Goal: Task Accomplishment & Management: Use online tool/utility

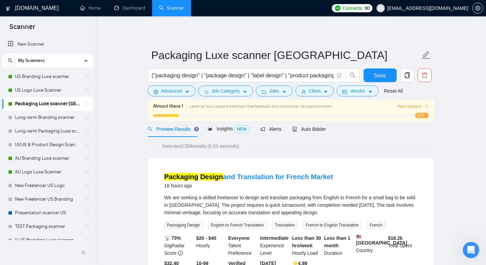
scroll to position [7, 0]
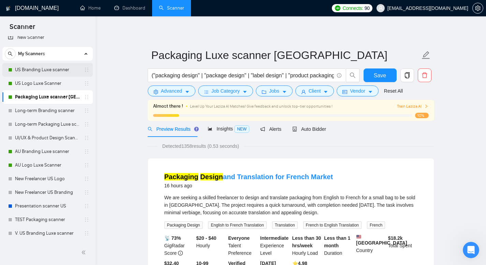
click at [60, 73] on link "US Branding Luxe scanner" at bounding box center [47, 70] width 65 height 14
click at [383, 75] on span "Save" at bounding box center [380, 75] width 12 height 9
click at [317, 91] on span "Client" at bounding box center [315, 90] width 12 height 7
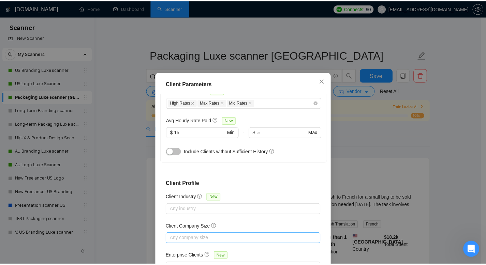
scroll to position [45, 0]
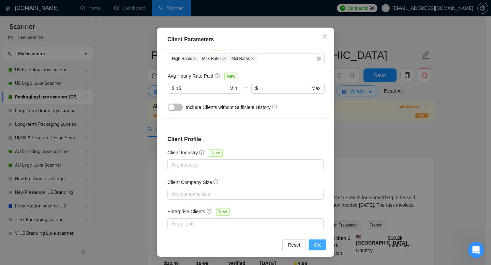
click at [314, 244] on span "OK" at bounding box center [317, 244] width 7 height 7
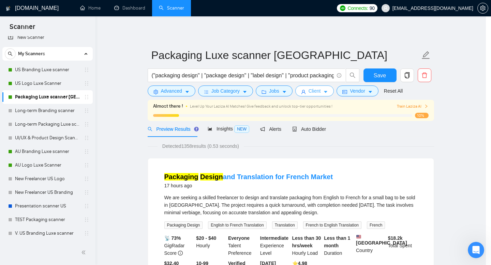
scroll to position [0, 0]
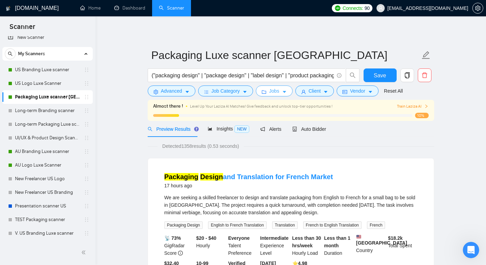
click at [289, 89] on button "Jobs" at bounding box center [274, 91] width 37 height 11
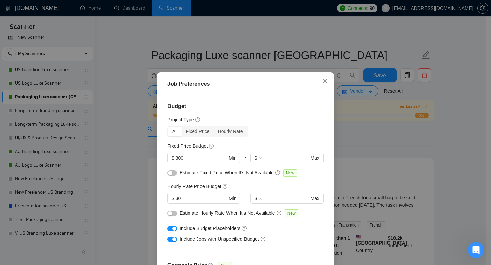
scroll to position [198, 0]
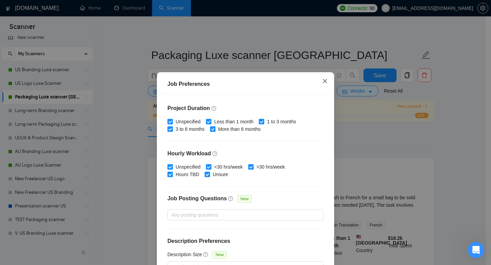
click at [322, 82] on icon "close" at bounding box center [324, 80] width 5 height 5
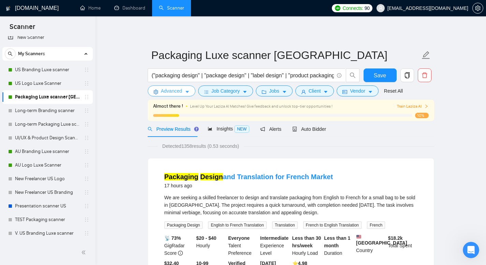
click at [177, 93] on span "Advanced" at bounding box center [171, 90] width 21 height 7
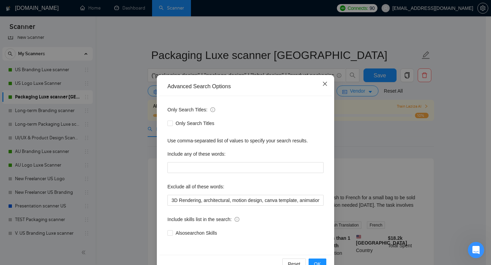
click at [322, 83] on icon "close" at bounding box center [324, 83] width 5 height 5
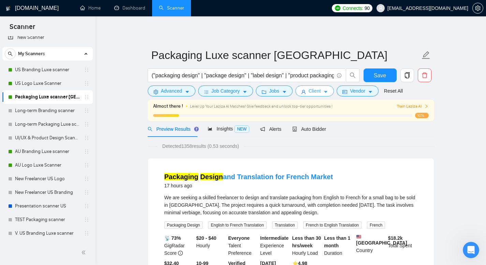
click at [310, 93] on button "Client" at bounding box center [314, 91] width 39 height 11
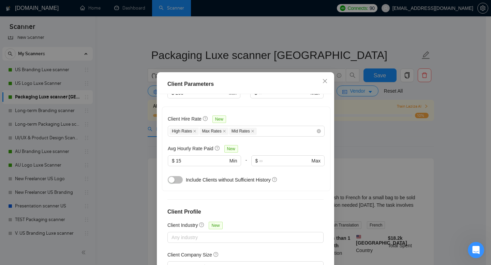
scroll to position [149, 0]
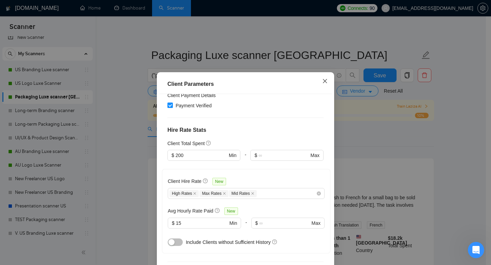
click at [322, 80] on icon "close" at bounding box center [324, 80] width 5 height 5
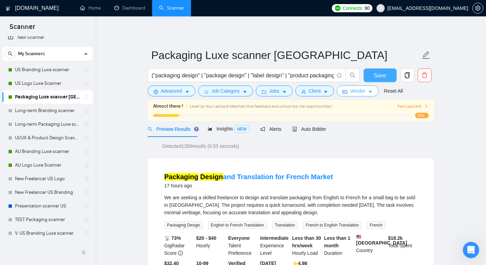
drag, startPoint x: 371, startPoint y: 75, endPoint x: 364, endPoint y: 94, distance: 19.8
click at [371, 75] on button "Save" at bounding box center [379, 76] width 33 height 14
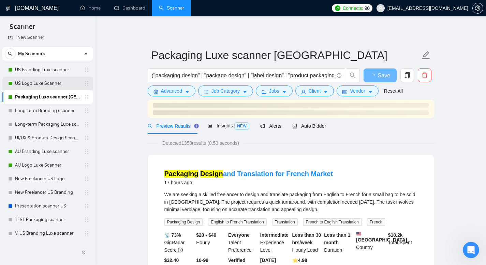
click at [49, 81] on link "US Logo Luxe Scanner" at bounding box center [47, 84] width 65 height 14
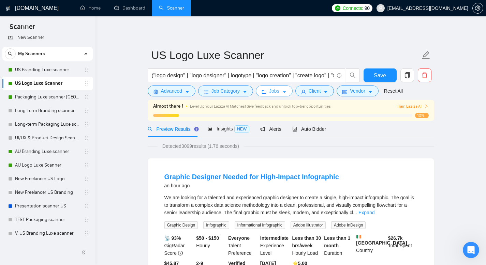
click at [285, 91] on icon "caret-down" at bounding box center [284, 92] width 3 height 2
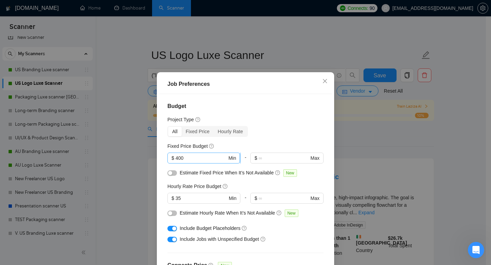
drag, startPoint x: 197, startPoint y: 154, endPoint x: 179, endPoint y: 156, distance: 18.2
click at [179, 156] on span "$ 400 Min" at bounding box center [203, 158] width 73 height 11
drag, startPoint x: 186, startPoint y: 160, endPoint x: 163, endPoint y: 160, distance: 22.5
click at [164, 160] on div "Budget Project Type All Fixed Price Hourly Rate Fixed Price Budget 400 $ 400 Mi…" at bounding box center [245, 187] width 172 height 186
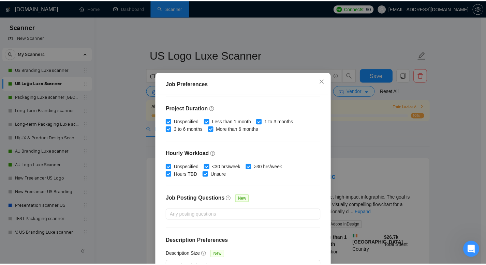
scroll to position [45, 0]
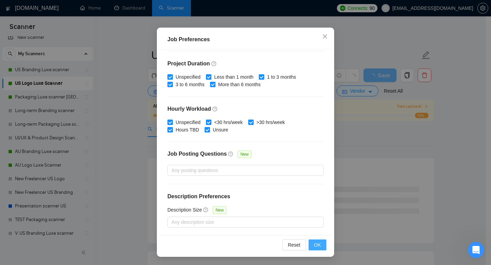
type input "500"
click at [310, 246] on button "OK" at bounding box center [318, 245] width 18 height 11
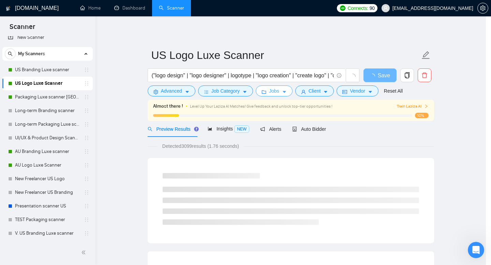
scroll to position [0, 0]
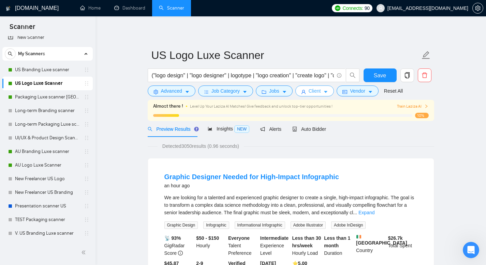
click at [319, 93] on span "Client" at bounding box center [315, 90] width 12 height 7
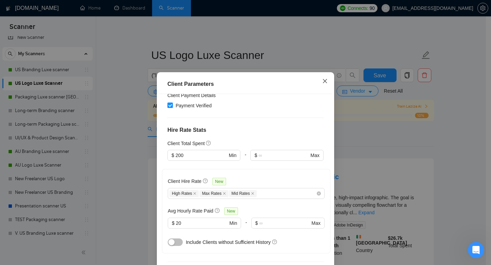
click at [322, 79] on icon "close" at bounding box center [324, 80] width 5 height 5
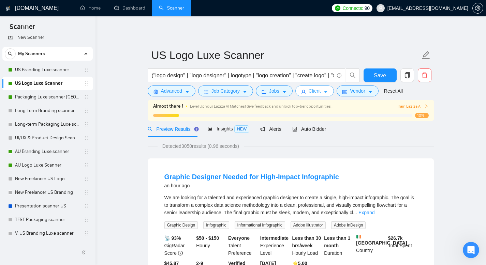
click at [317, 95] on button "Client" at bounding box center [314, 91] width 39 height 11
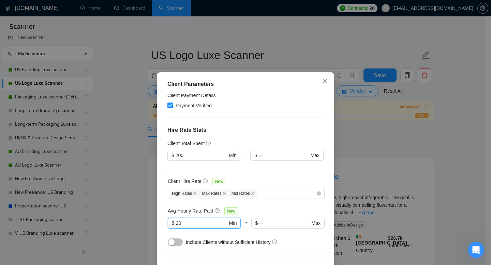
click at [191, 220] on input "20" at bounding box center [202, 223] width 52 height 7
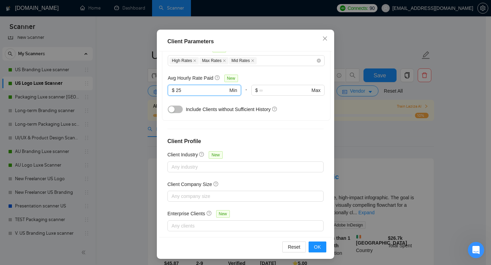
scroll to position [45, 0]
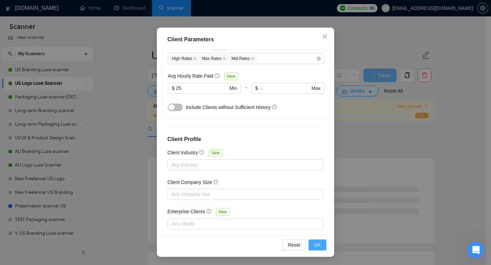
click at [314, 245] on span "OK" at bounding box center [317, 244] width 7 height 7
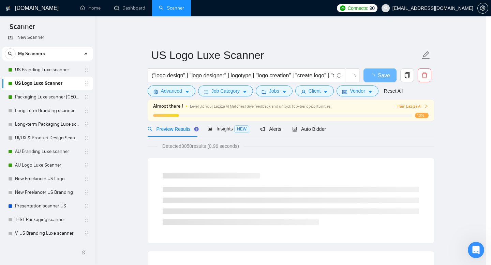
scroll to position [13, 0]
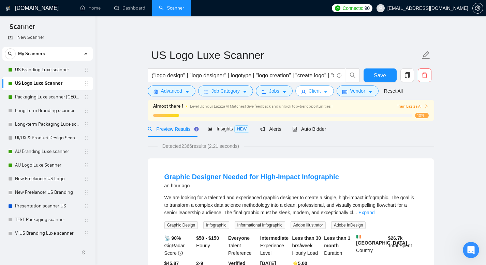
click at [326, 95] on button "Client" at bounding box center [314, 91] width 39 height 11
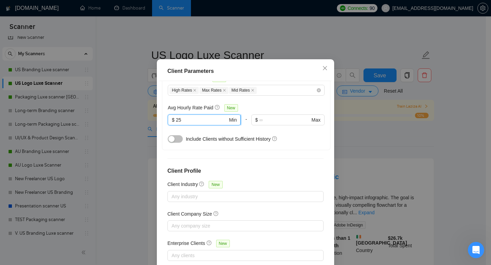
click at [185, 124] on input "25" at bounding box center [202, 119] width 52 height 7
type input "20"
click at [246, 180] on div "Client Location Include Client Countries Select Exclude Client Countries [GEOGR…" at bounding box center [245, 174] width 172 height 186
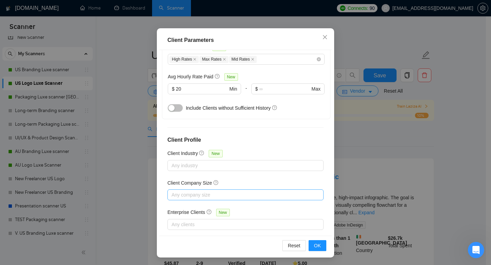
scroll to position [45, 0]
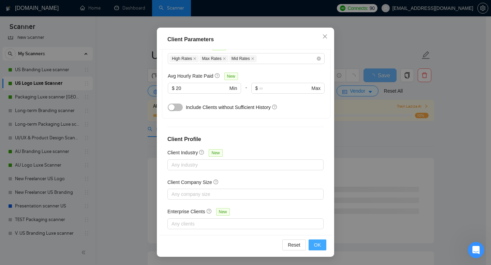
click at [319, 244] on button "OK" at bounding box center [318, 245] width 18 height 11
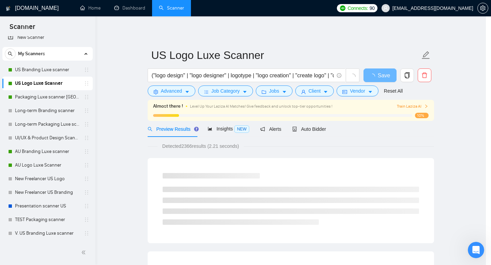
scroll to position [13, 0]
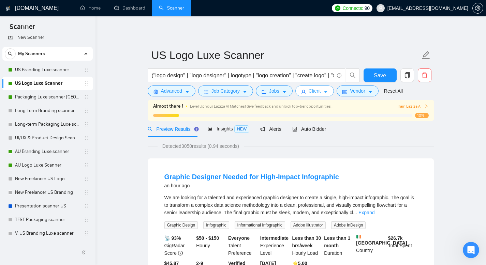
click at [309, 91] on button "Client" at bounding box center [314, 91] width 39 height 11
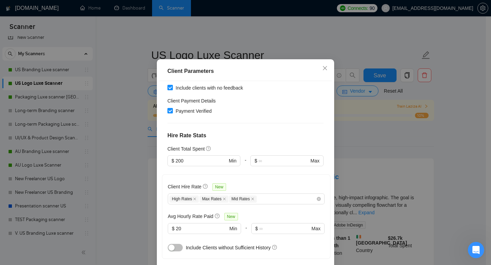
scroll to position [0, 0]
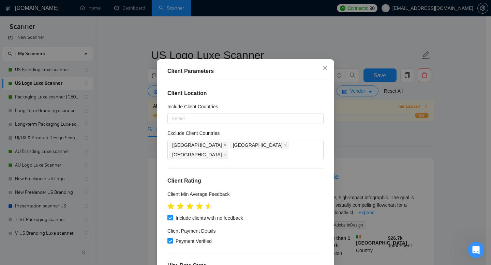
click at [378, 146] on div "Client Parameters Client Location Include Client Countries Select Exclude Clien…" at bounding box center [245, 132] width 491 height 265
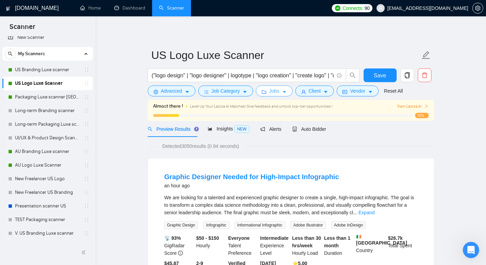
click at [285, 92] on icon "caret-down" at bounding box center [284, 92] width 5 height 5
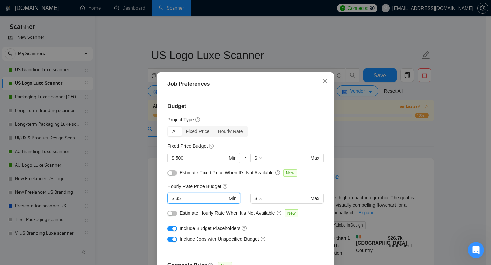
drag, startPoint x: 192, startPoint y: 197, endPoint x: 148, endPoint y: 195, distance: 44.0
click at [149, 196] on div "Job Preferences Budget Project Type All Fixed Price Hourly Rate Fixed Price Bud…" at bounding box center [245, 132] width 491 height 265
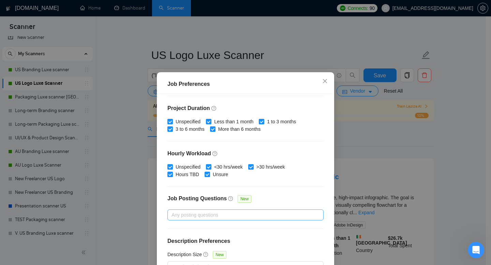
scroll to position [45, 0]
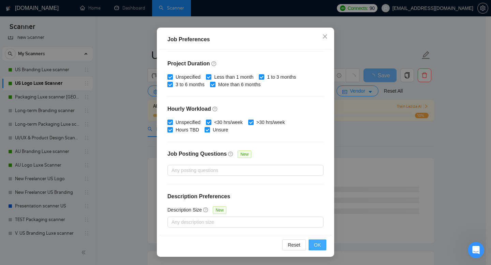
click at [317, 246] on span "OK" at bounding box center [317, 244] width 7 height 7
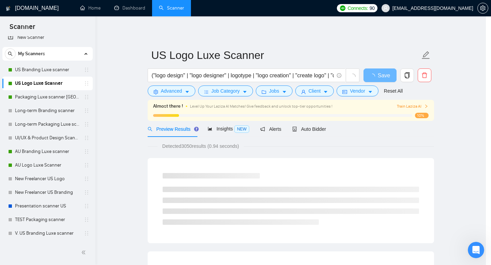
scroll to position [13, 0]
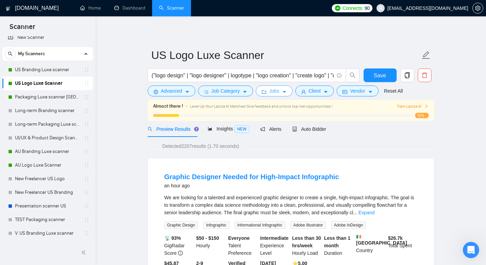
click at [285, 91] on icon "caret-down" at bounding box center [284, 92] width 3 height 2
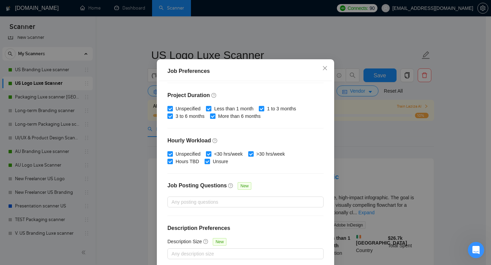
scroll to position [44, 0]
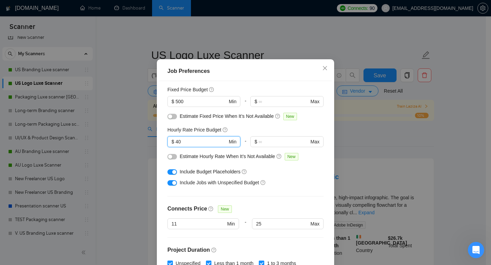
drag, startPoint x: 205, startPoint y: 156, endPoint x: 57, endPoint y: 114, distance: 153.7
click at [57, 115] on div "Job Preferences Budget Project Type All Fixed Price Hourly Rate Fixed Price Bud…" at bounding box center [245, 132] width 491 height 265
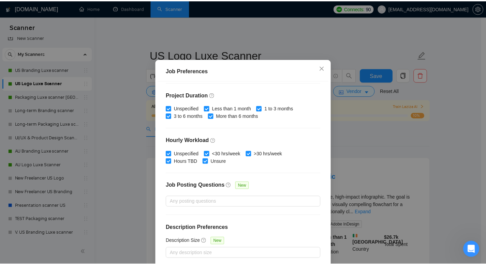
scroll to position [45, 0]
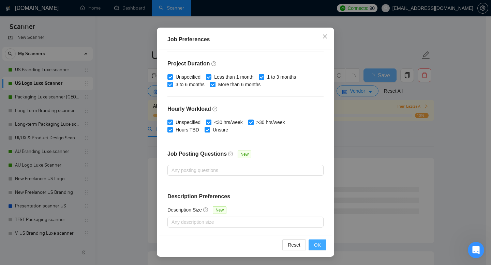
type input "35"
click at [319, 246] on button "OK" at bounding box center [318, 245] width 18 height 11
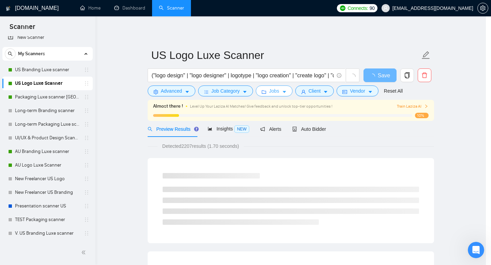
scroll to position [0, 0]
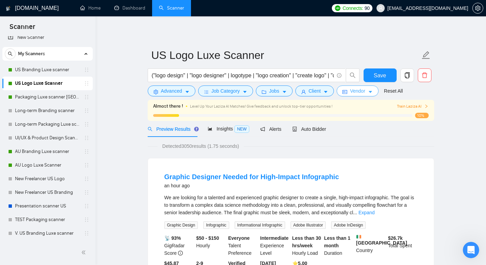
click at [351, 93] on button "Vendor" at bounding box center [357, 91] width 42 height 11
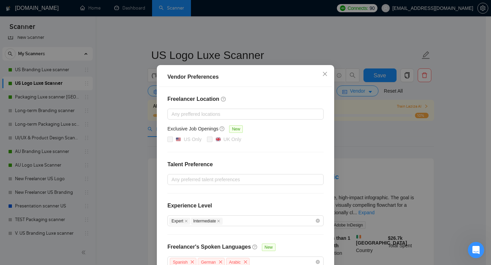
scroll to position [50, 0]
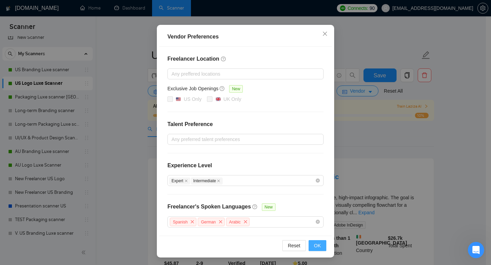
click at [315, 246] on span "OK" at bounding box center [317, 245] width 7 height 7
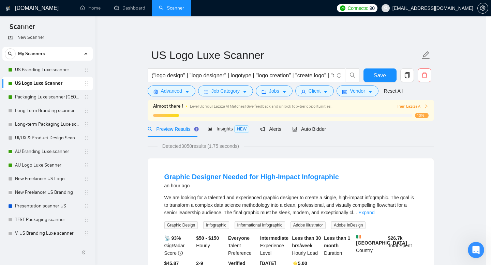
scroll to position [16, 0]
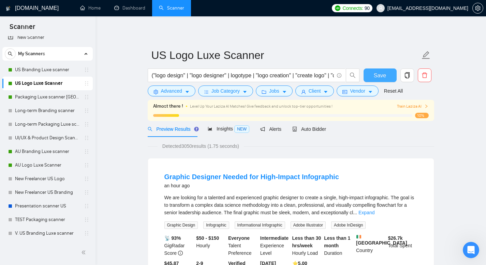
click at [371, 76] on button "Save" at bounding box center [379, 76] width 33 height 14
click at [56, 69] on link "US Branding Luxe scanner" at bounding box center [47, 70] width 65 height 14
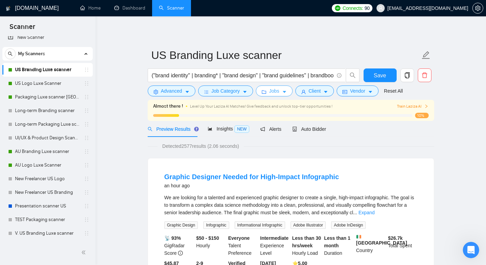
click at [279, 90] on span "Jobs" at bounding box center [274, 90] width 10 height 7
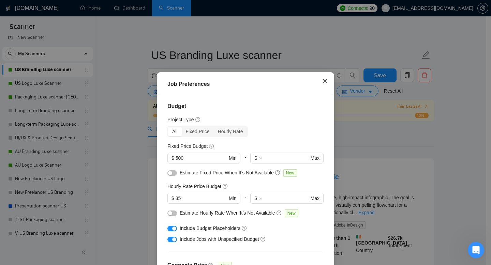
click at [324, 80] on icon "close" at bounding box center [324, 80] width 5 height 5
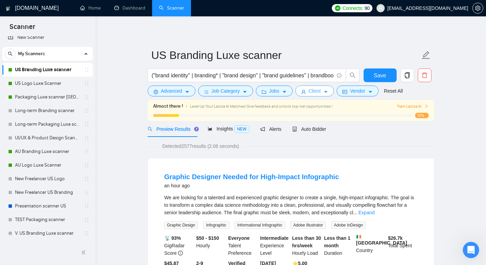
click at [315, 94] on span "Client" at bounding box center [315, 90] width 12 height 7
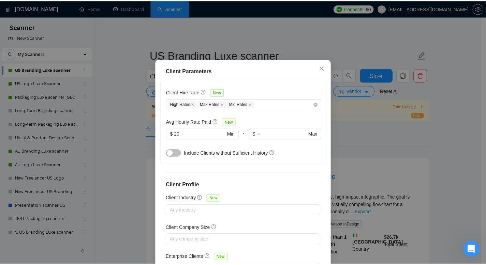
scroll to position [210, 0]
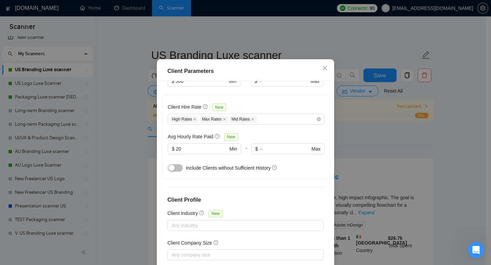
click at [359, 140] on div "Client Parameters Client Location Include Client Countries Select Exclude Clien…" at bounding box center [245, 132] width 491 height 265
